Goal: Transaction & Acquisition: Purchase product/service

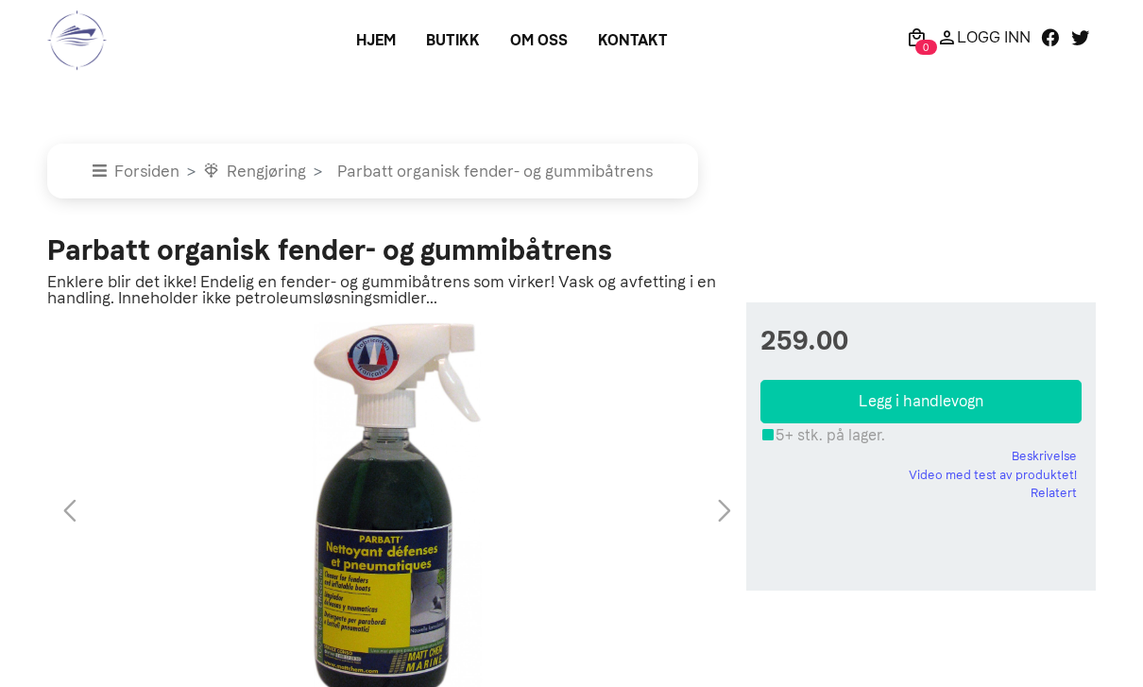
click at [534, 48] on link "Om oss" at bounding box center [539, 41] width 88 height 34
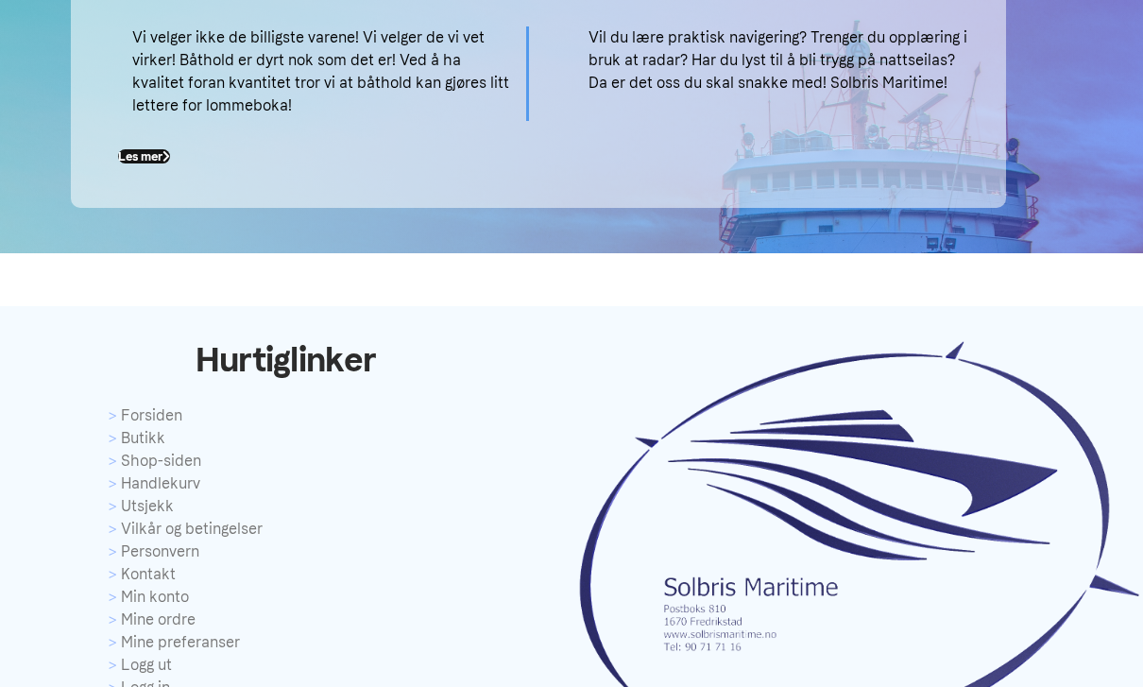
scroll to position [599, 0]
click at [172, 475] on link "Handlekurv" at bounding box center [286, 484] width 354 height 23
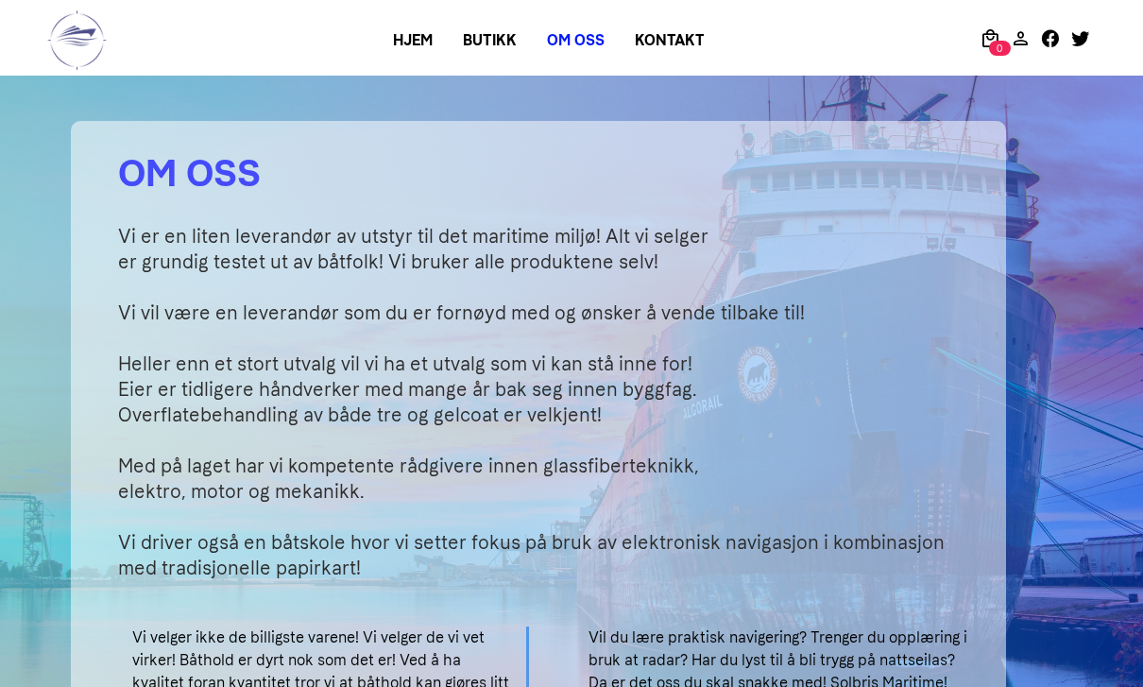
scroll to position [660, 0]
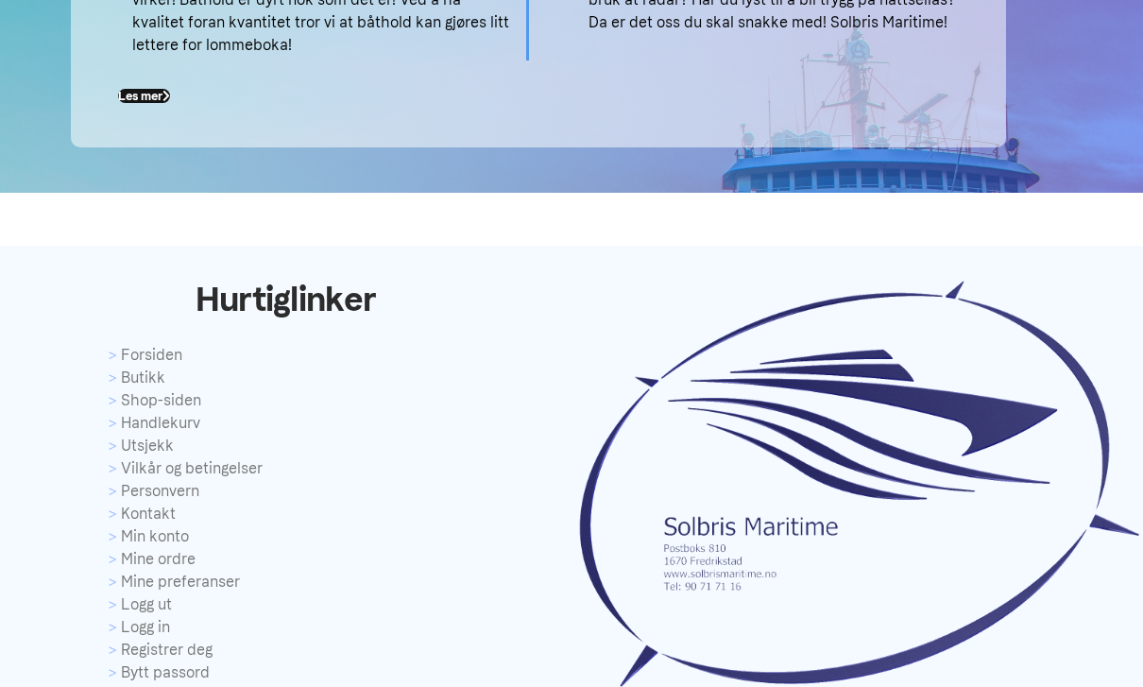
click at [162, 382] on link "Butikk" at bounding box center [286, 378] width 354 height 23
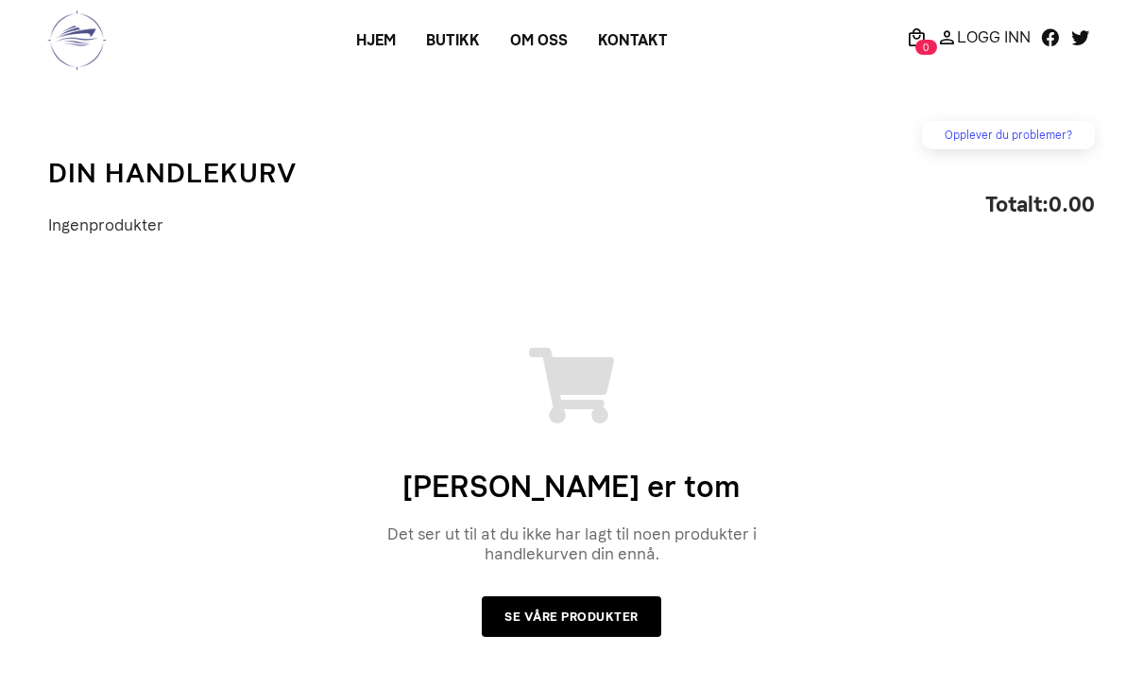
click at [141, 347] on div "Din handlekurv er tom Det ser ut til at du ikke har lagt til noen produkter i h…" at bounding box center [571, 484] width 1047 height 396
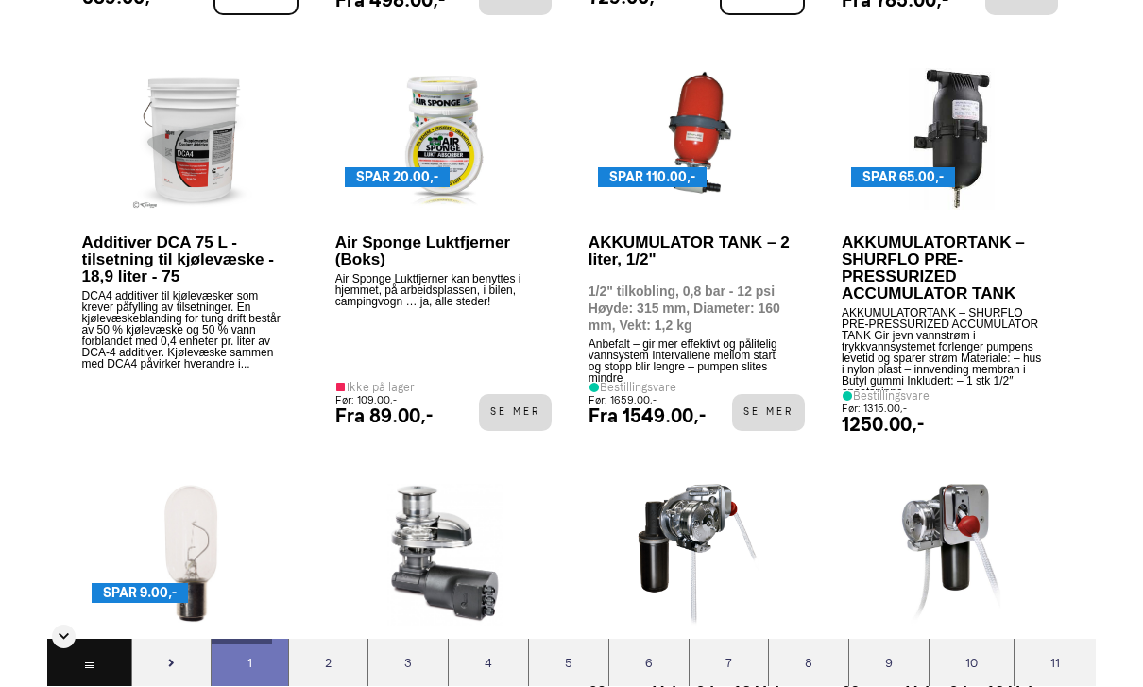
scroll to position [2683, 0]
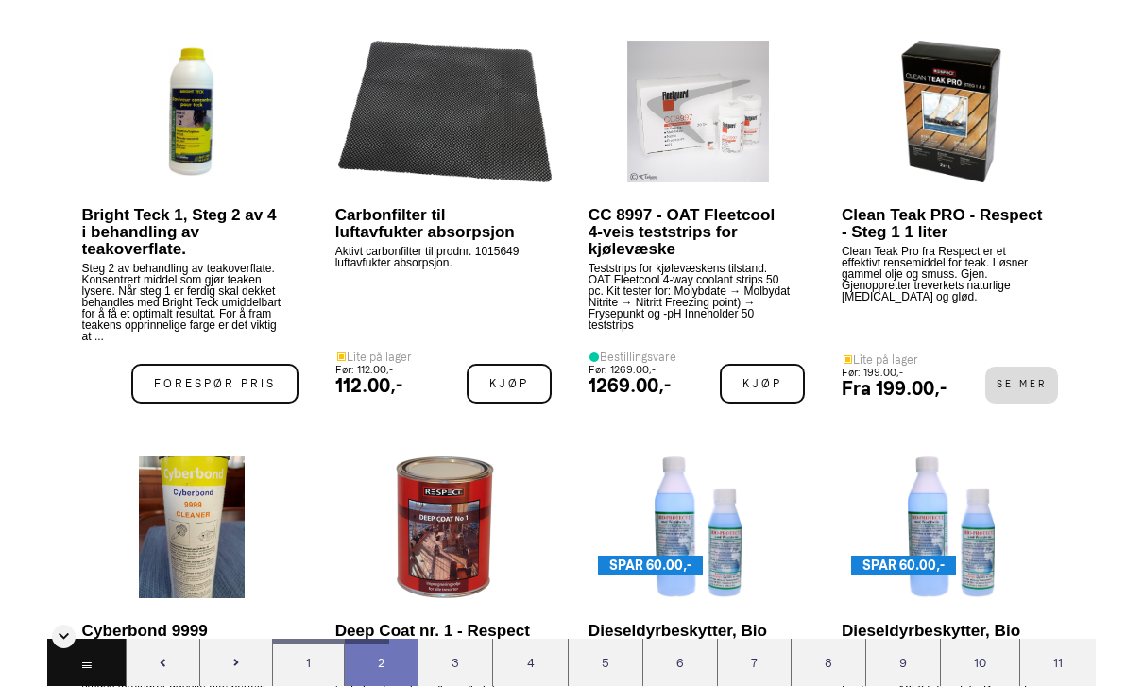
scroll to position [4789, 0]
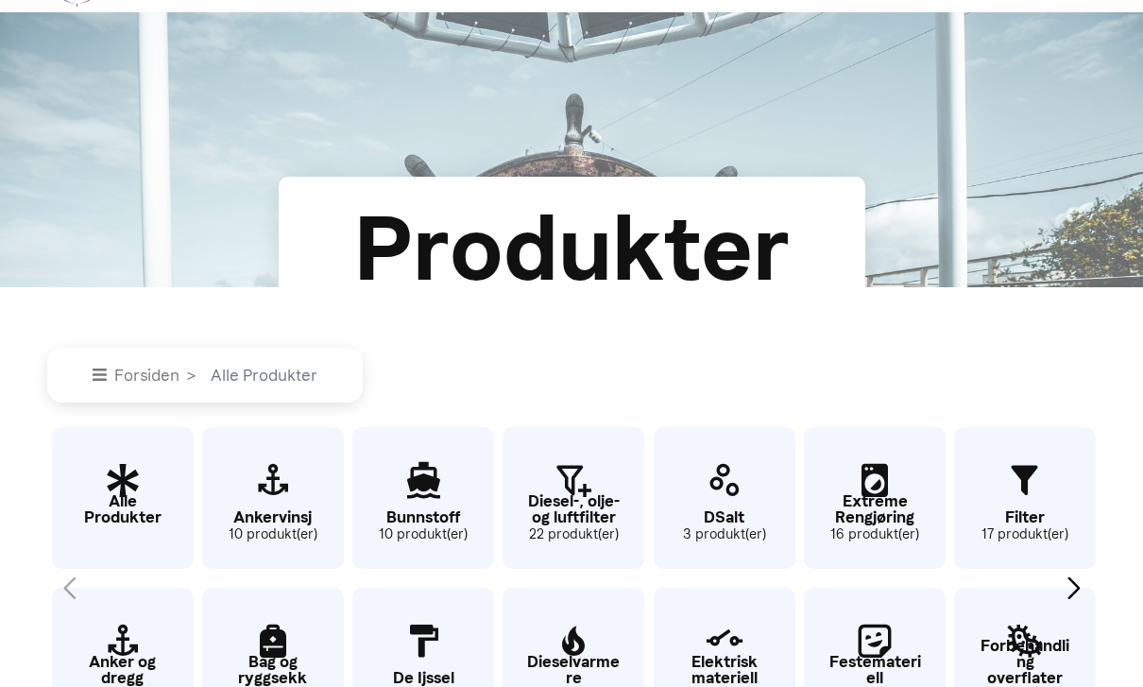
scroll to position [71, 0]
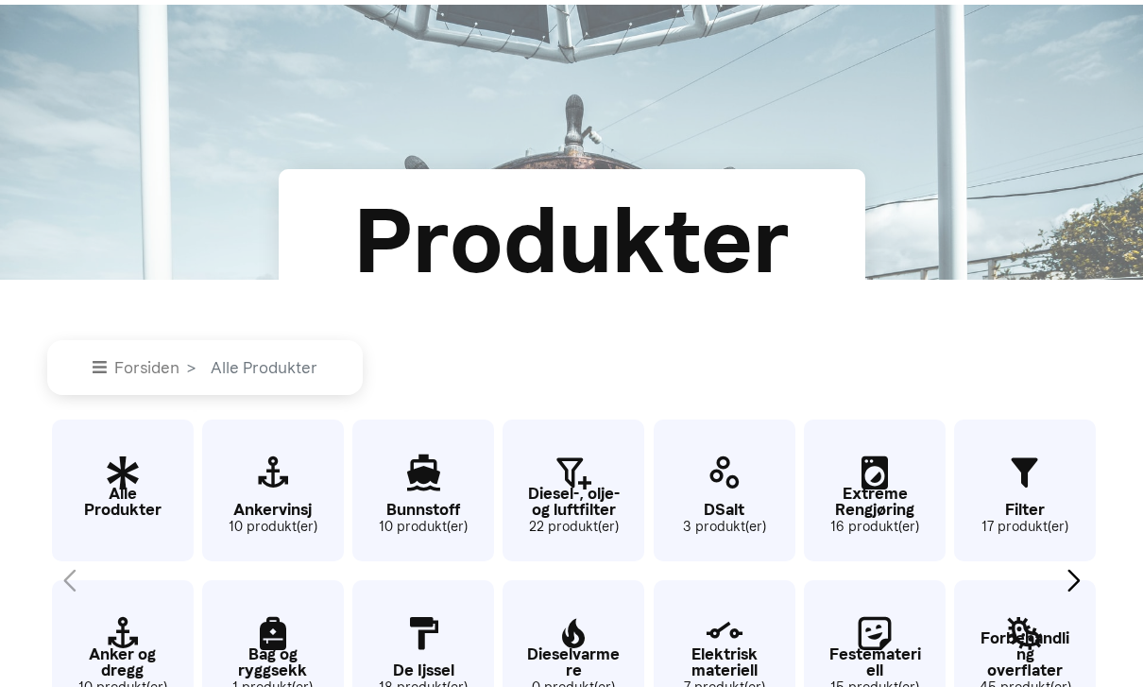
click at [256, 377] on span "Alle Produkter" at bounding box center [260, 367] width 114 height 19
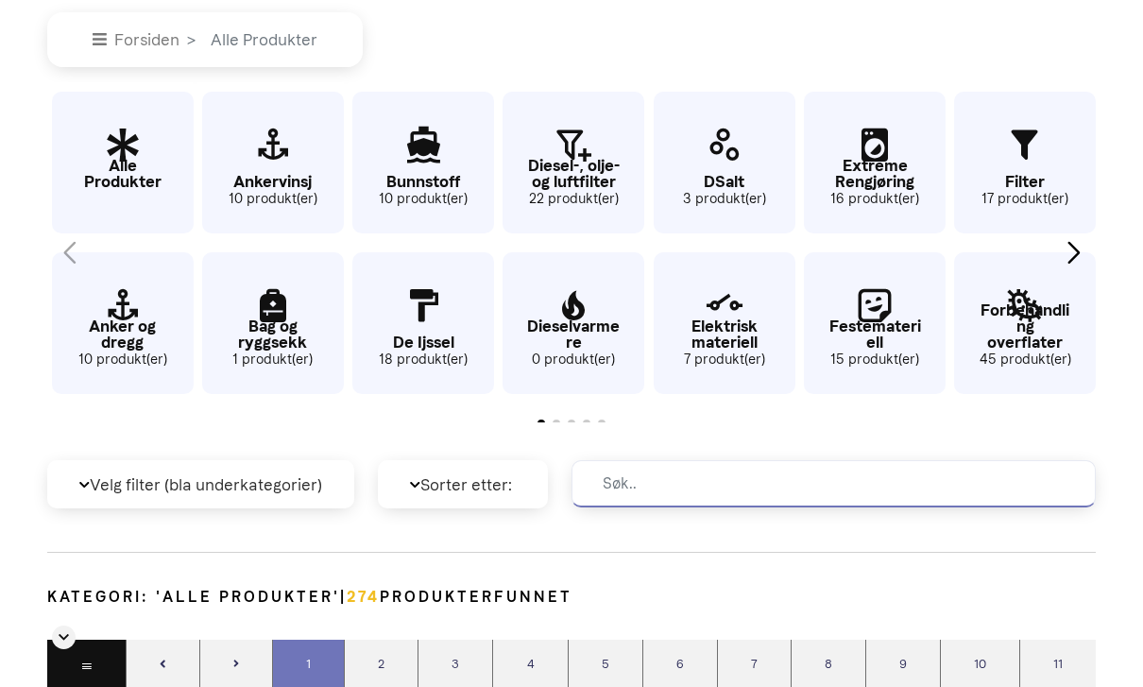
scroll to position [420, 0]
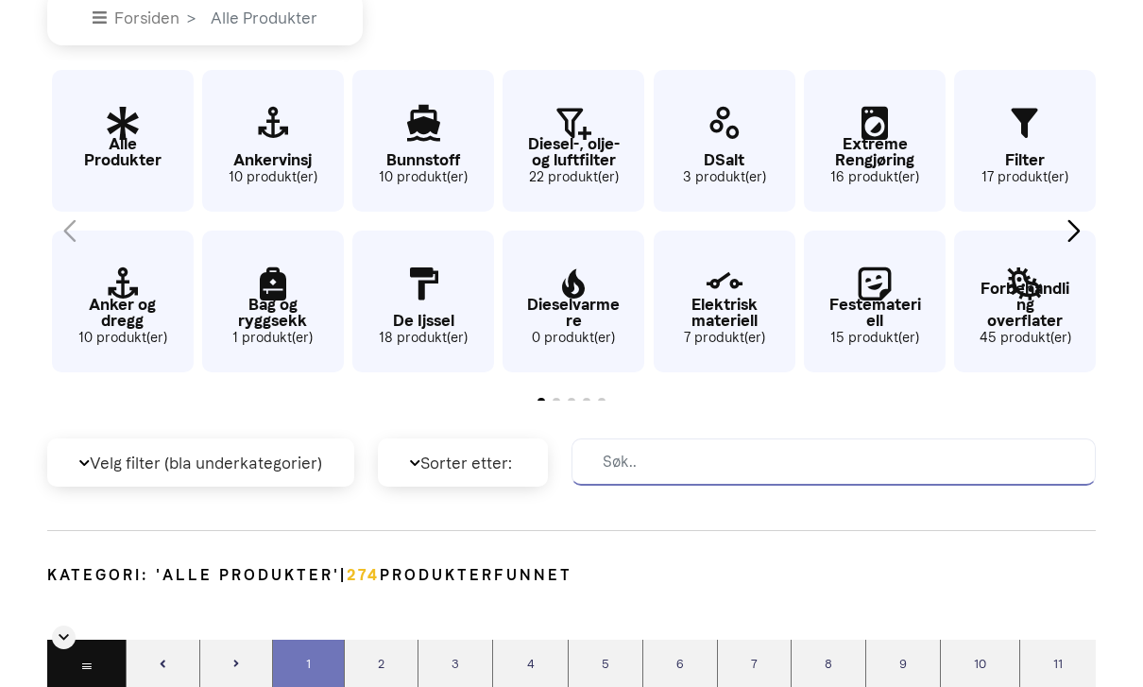
click at [965, 486] on input at bounding box center [834, 461] width 524 height 47
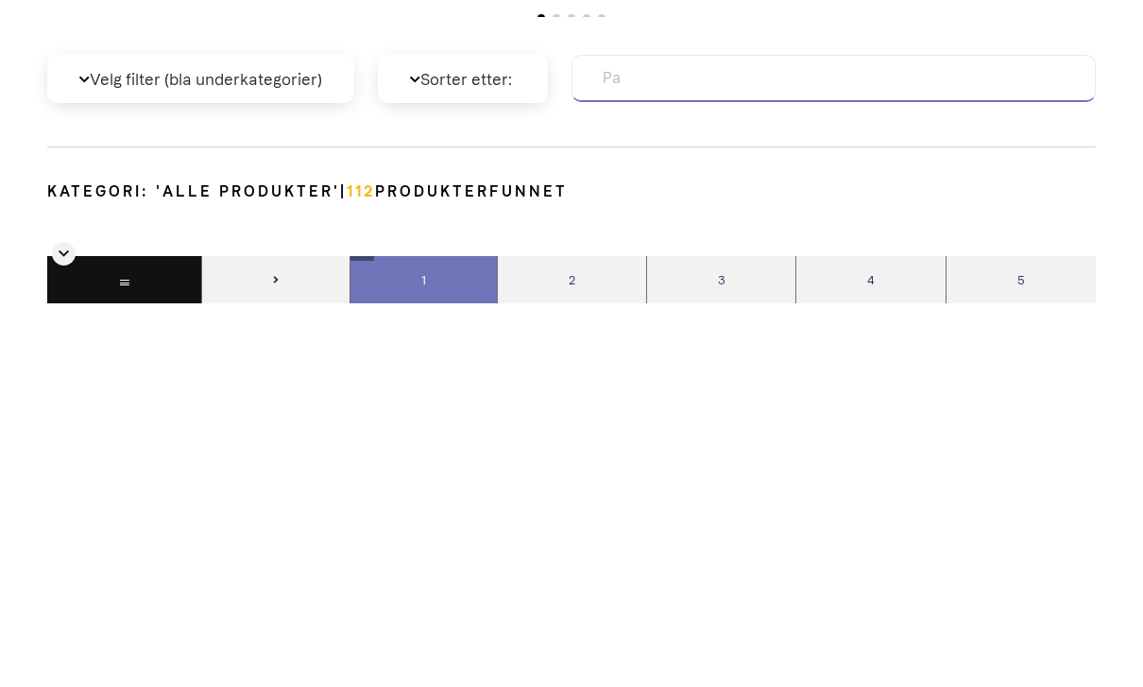
scroll to position [440, 0]
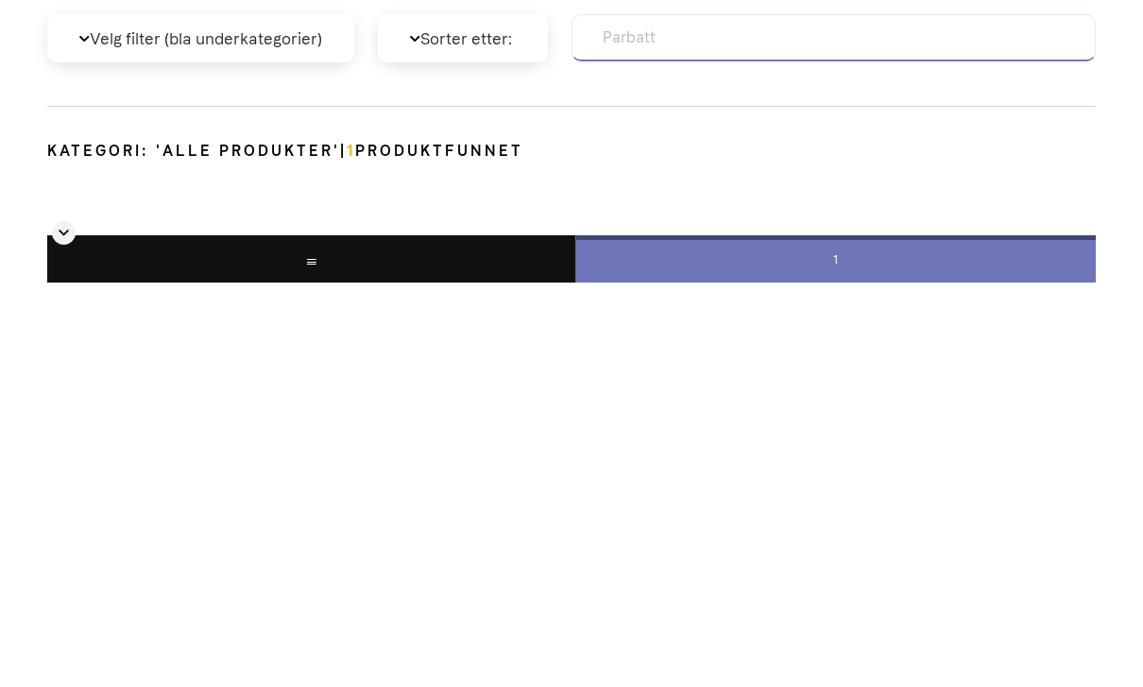
type input "Parbatt"
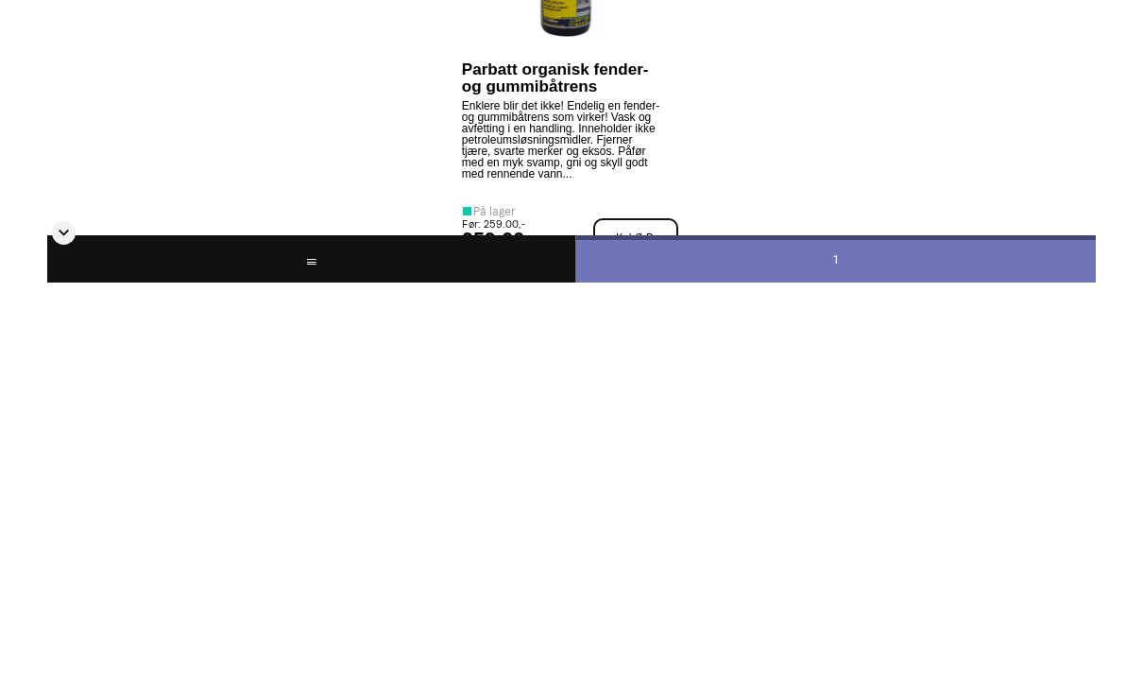
scroll to position [790, 0]
click at [638, 622] on span "Kjøp" at bounding box center [635, 642] width 85 height 40
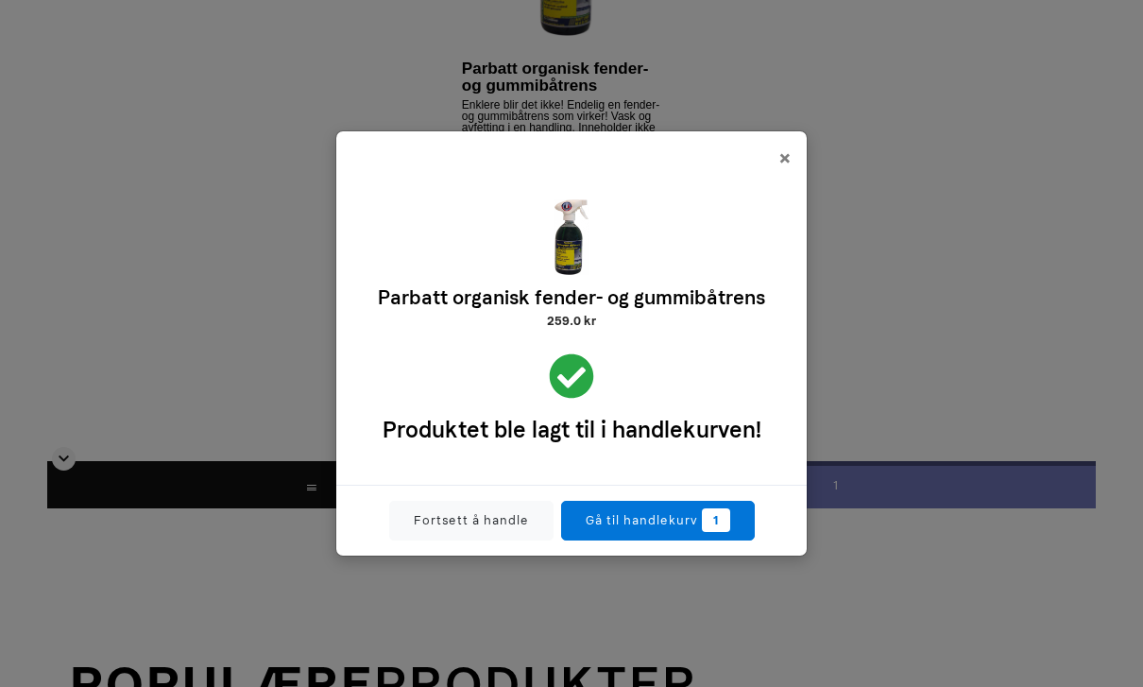
click at [637, 540] on link "Gå til handlekurv 1" at bounding box center [658, 521] width 194 height 40
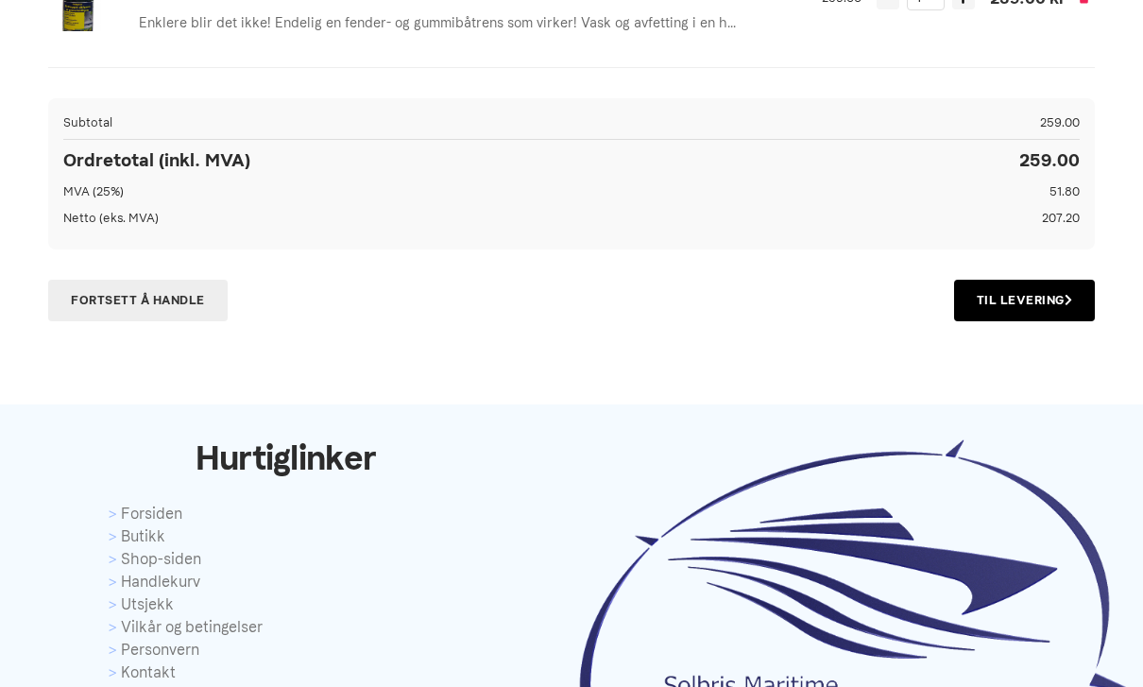
scroll to position [362, 0]
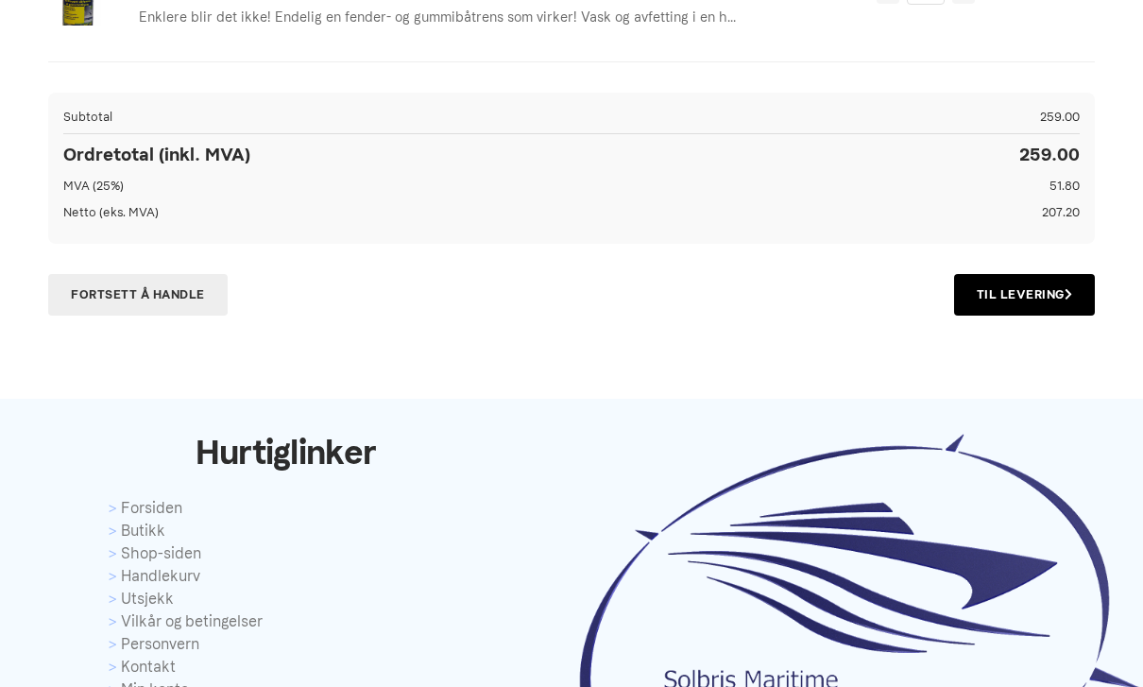
click at [1052, 292] on link "Til Levering" at bounding box center [1024, 296] width 141 height 42
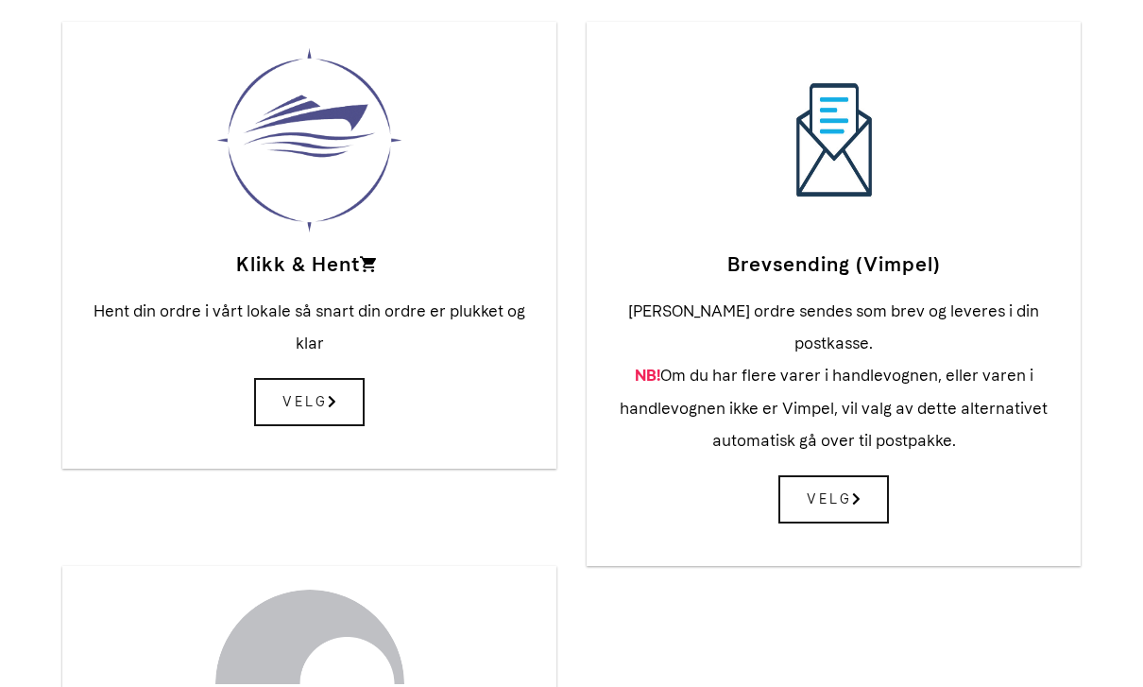
scroll to position [393, 0]
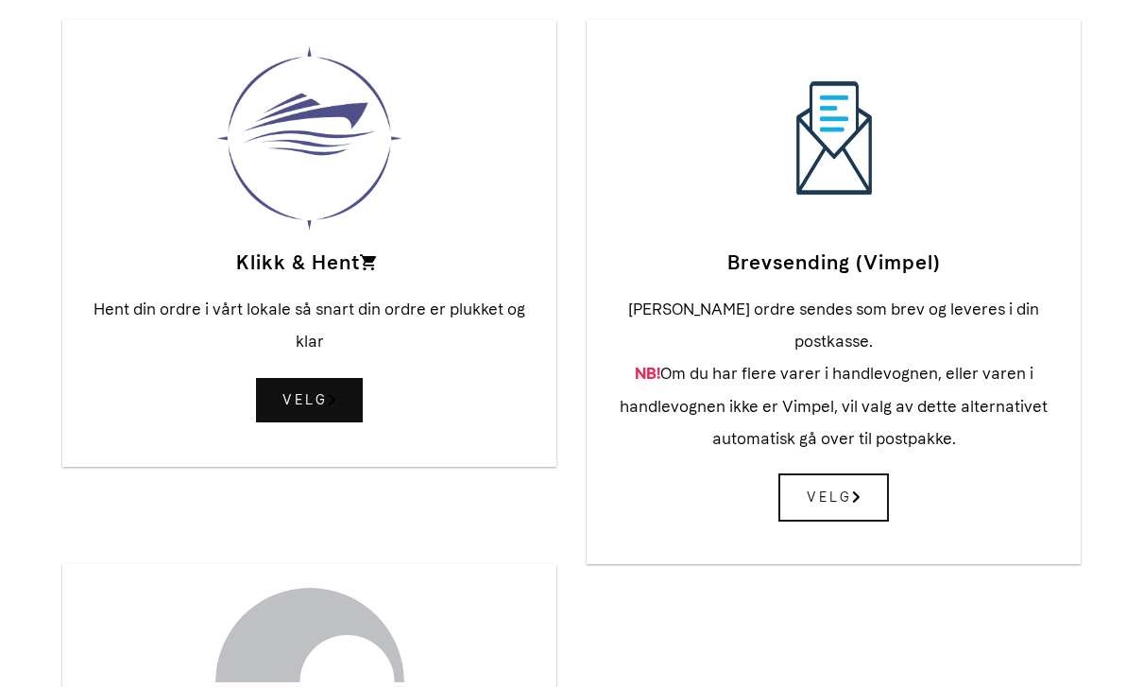
click at [285, 411] on span "Velg" at bounding box center [309, 401] width 111 height 48
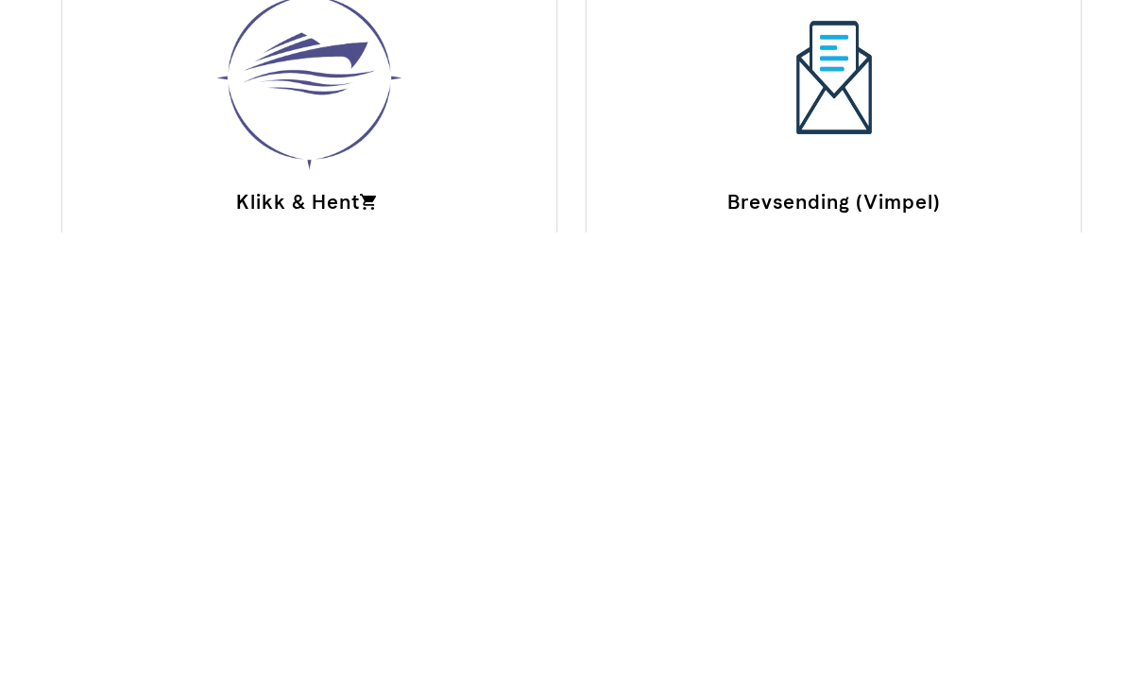
scroll to position [454, 0]
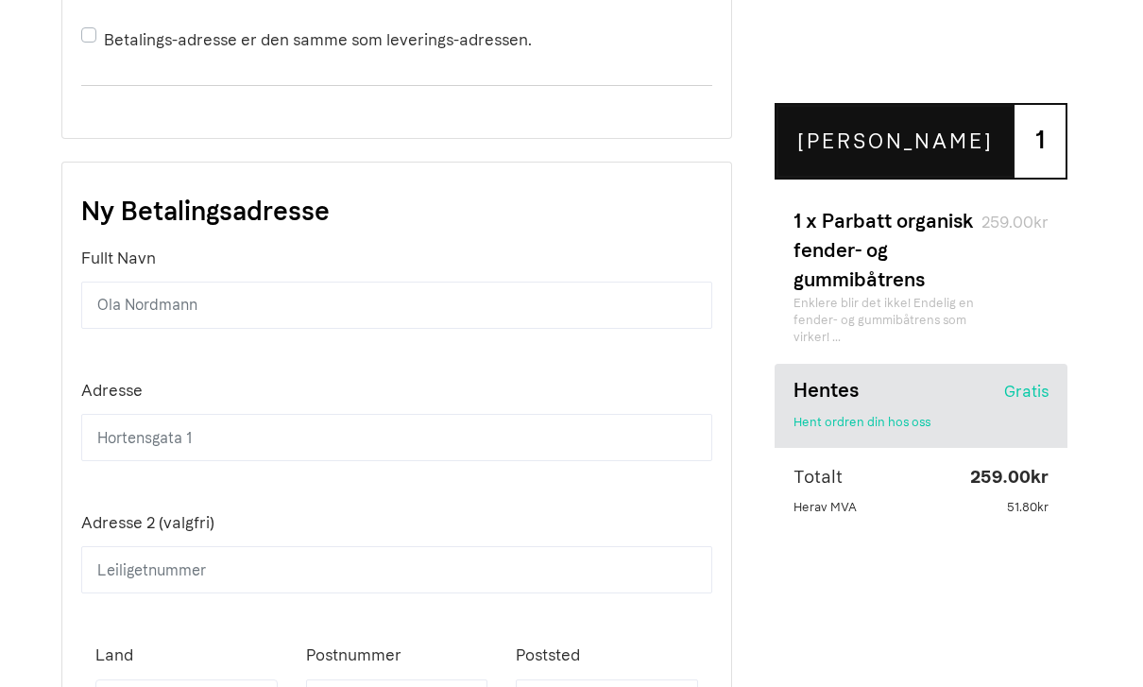
scroll to position [1058, 0]
click at [894, 423] on small "Hent ordren din hos oss" at bounding box center [862, 423] width 137 height 14
click at [877, 400] on h6 "Hentes" at bounding box center [862, 389] width 137 height 29
click at [870, 398] on h6 "Hentes" at bounding box center [862, 389] width 137 height 29
click at [1056, 385] on li "Hentes Hent ordren din hos oss Gratis" at bounding box center [921, 406] width 293 height 84
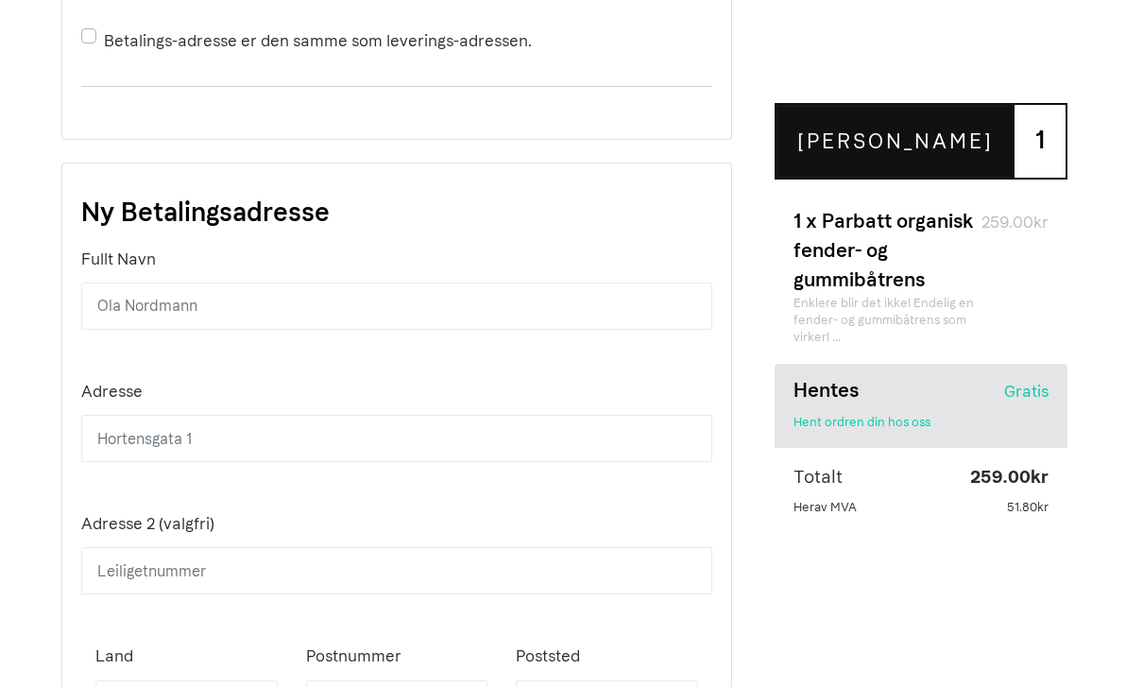
click at [996, 400] on li "Hentes Hent ordren din hos oss Gratis" at bounding box center [921, 406] width 293 height 84
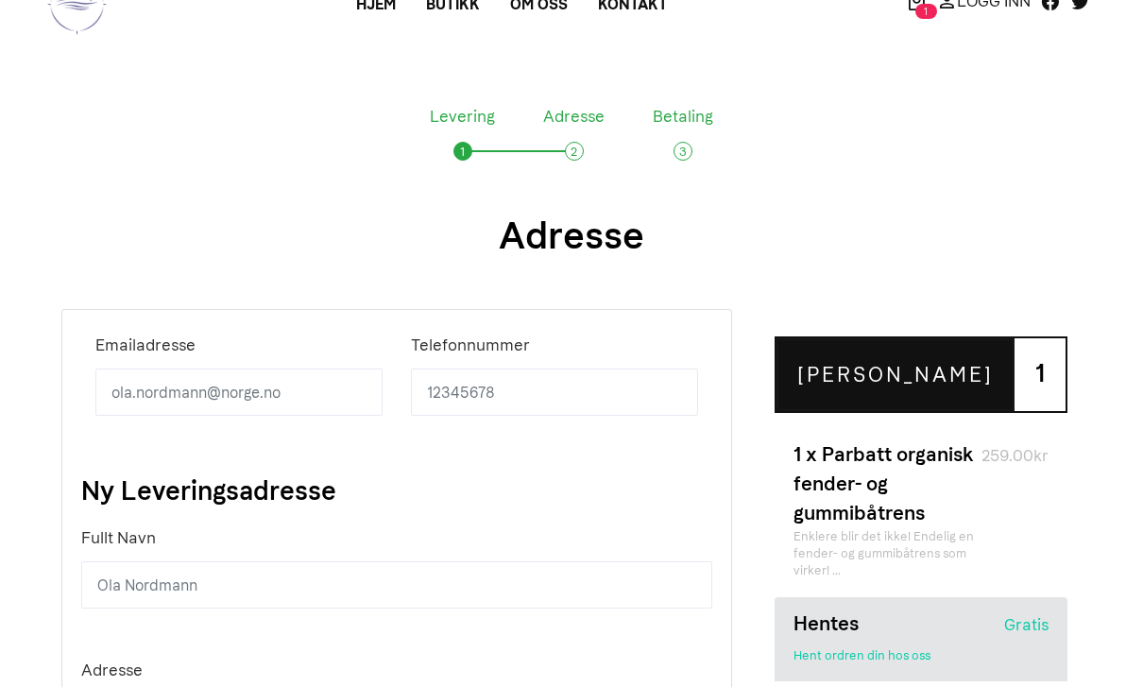
scroll to position [0, 0]
